Goal: Information Seeking & Learning: Find specific fact

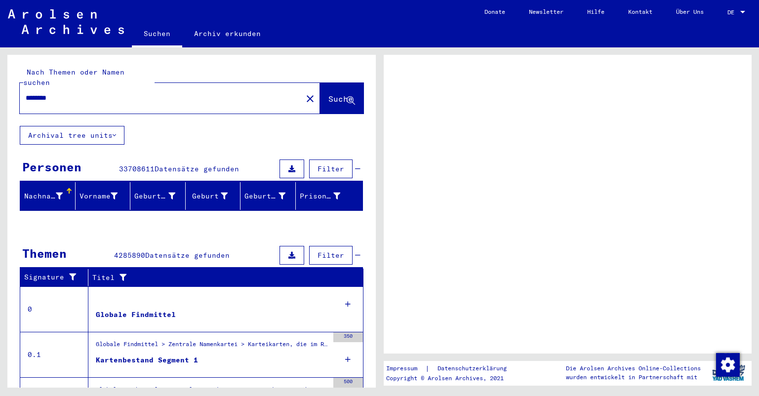
scroll to position [145, 0]
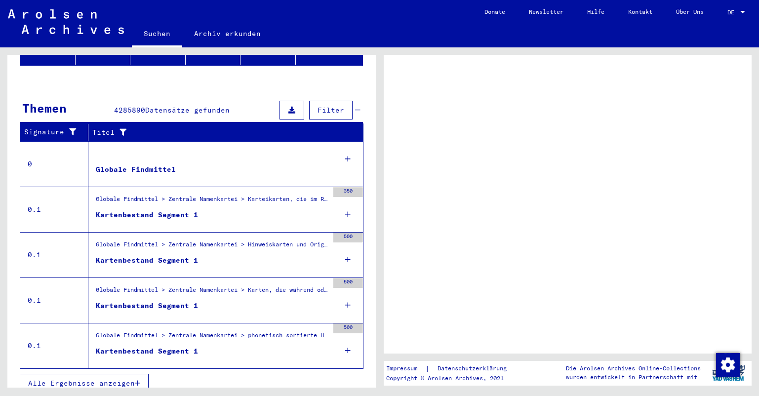
click at [199, 285] on div "Globale Findmittel > Zentrale Namenkartei > Karten, die während oder unmittelba…" at bounding box center [212, 292] width 233 height 14
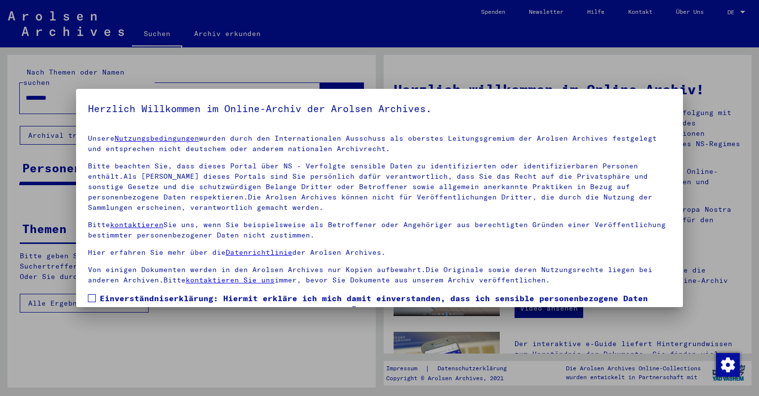
scroll to position [69, 0]
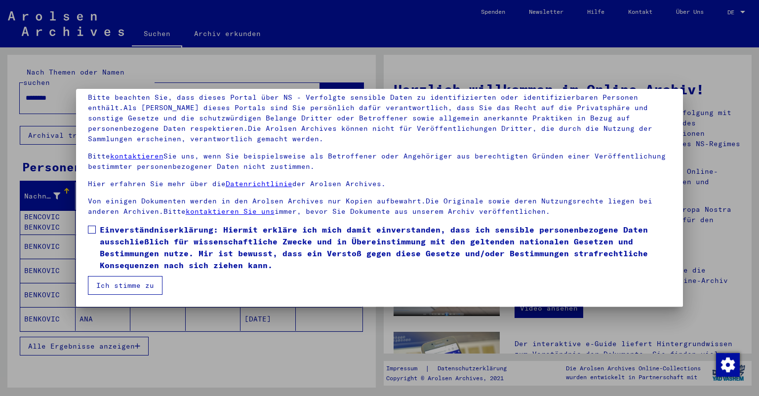
click at [267, 354] on div at bounding box center [379, 198] width 759 height 396
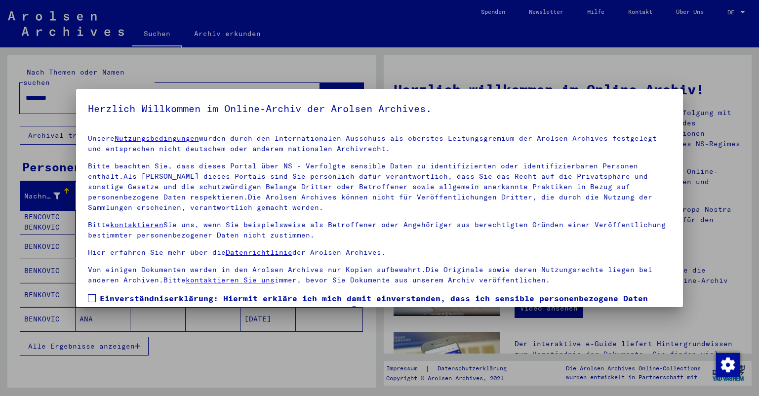
click at [271, 357] on div at bounding box center [379, 198] width 759 height 396
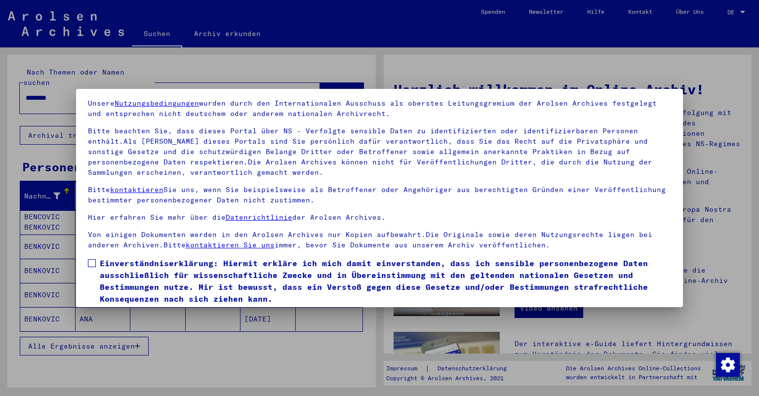
scroll to position [69, 0]
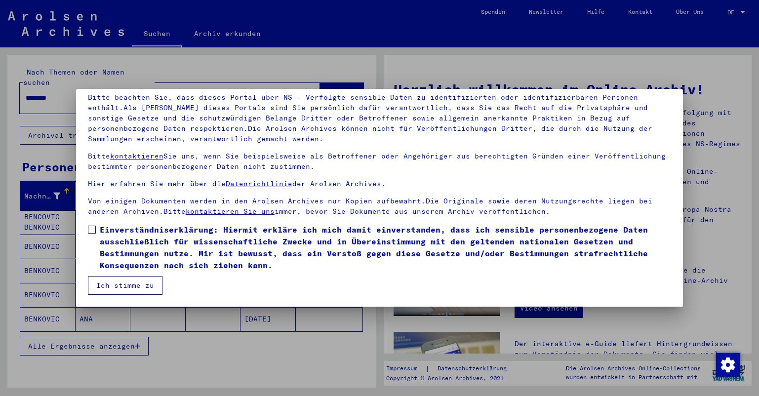
click at [91, 229] on span at bounding box center [92, 230] width 8 height 8
click at [114, 285] on button "Ich stimme zu" at bounding box center [125, 285] width 75 height 19
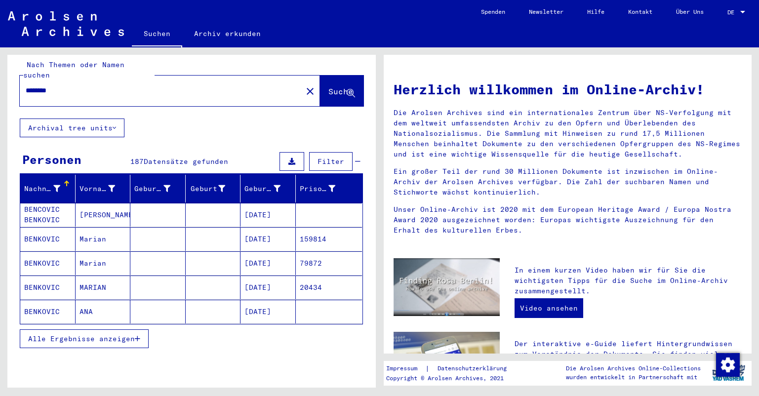
scroll to position [9, 0]
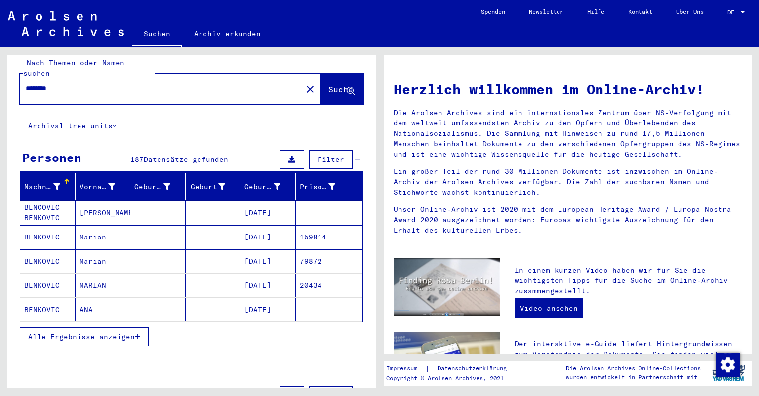
click at [106, 83] on input "********" at bounding box center [158, 88] width 265 height 10
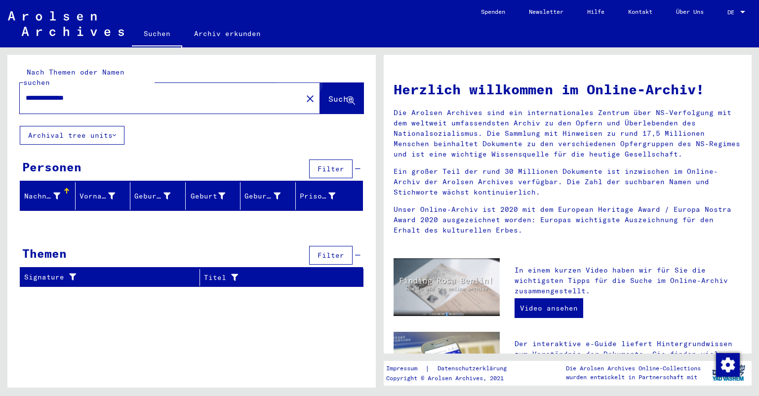
click at [335, 94] on span "Suche" at bounding box center [340, 99] width 25 height 10
drag, startPoint x: 117, startPoint y: 88, endPoint x: 3, endPoint y: 88, distance: 114.0
click at [3, 88] on div "**********" at bounding box center [189, 217] width 379 height 340
type input "**********"
click at [160, 32] on link "Suchen" at bounding box center [157, 35] width 50 height 26
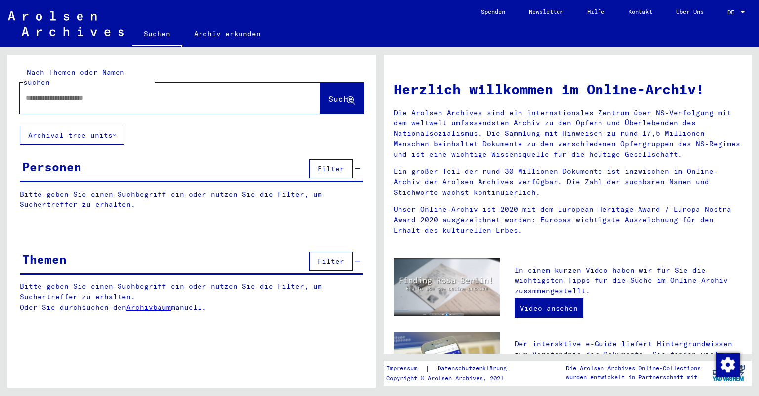
click at [113, 93] on input "text" at bounding box center [158, 98] width 265 height 10
paste input "**********"
type input "**********"
click at [95, 126] on button "Archival tree units" at bounding box center [72, 135] width 105 height 19
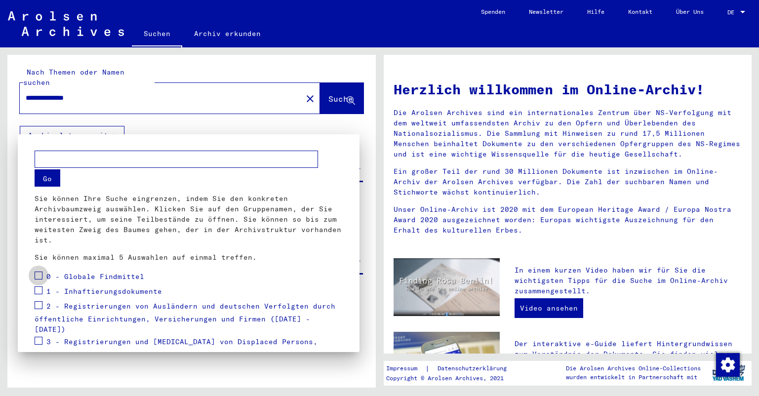
drag, startPoint x: 38, startPoint y: 273, endPoint x: 37, endPoint y: 284, distance: 11.4
click at [38, 273] on span at bounding box center [39, 276] width 8 height 8
click at [38, 290] on span at bounding box center [39, 290] width 8 height 8
click at [39, 308] on span at bounding box center [39, 305] width 8 height 8
click at [39, 337] on span at bounding box center [39, 341] width 8 height 8
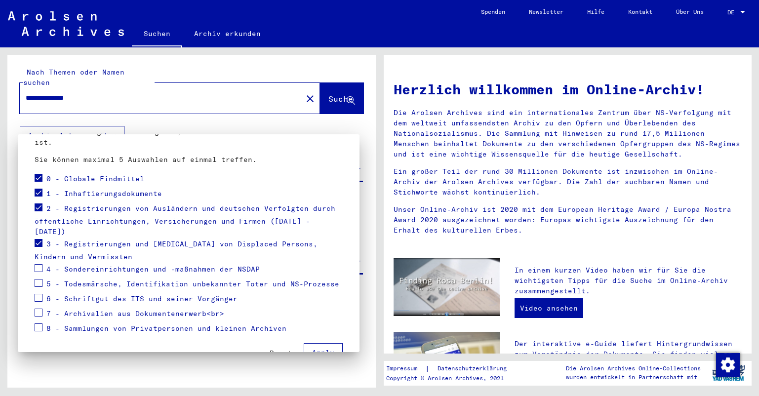
scroll to position [100, 0]
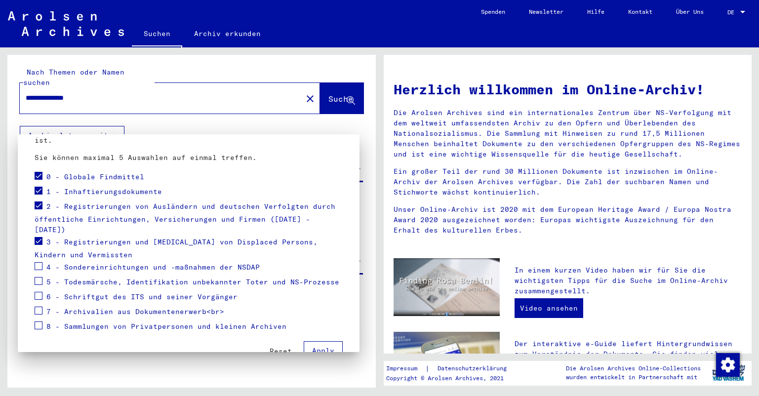
click at [37, 262] on span at bounding box center [39, 266] width 8 height 8
click at [40, 277] on span at bounding box center [39, 281] width 8 height 8
click at [319, 346] on span "Apply" at bounding box center [323, 350] width 22 height 9
